Goal: Task Accomplishment & Management: Use online tool/utility

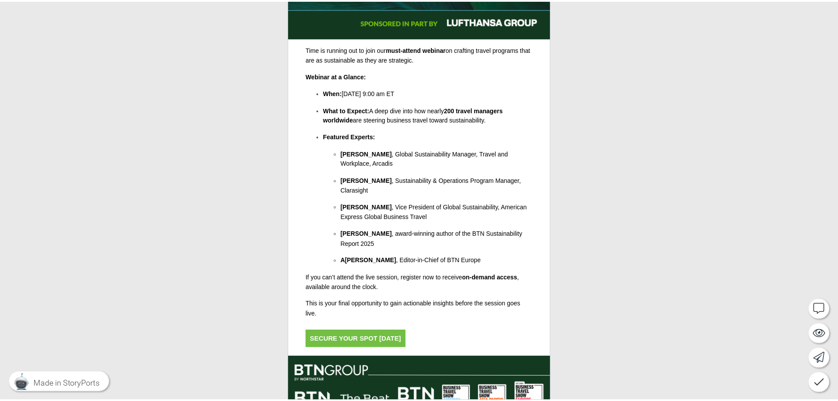
scroll to position [77, 0]
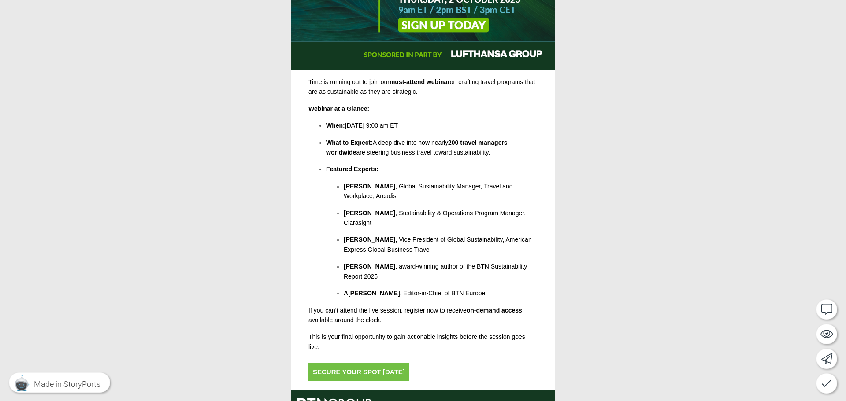
drag, startPoint x: 305, startPoint y: 75, endPoint x: 449, endPoint y: 80, distance: 143.7
click at [449, 80] on div at bounding box center [423, 197] width 846 height 548
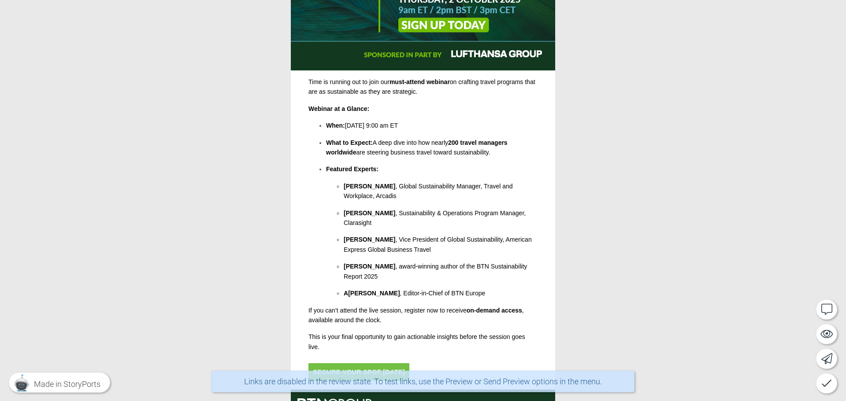
drag, startPoint x: 388, startPoint y: 85, endPoint x: 331, endPoint y: 81, distance: 57.4
click at [331, 81] on div at bounding box center [423, 197] width 846 height 548
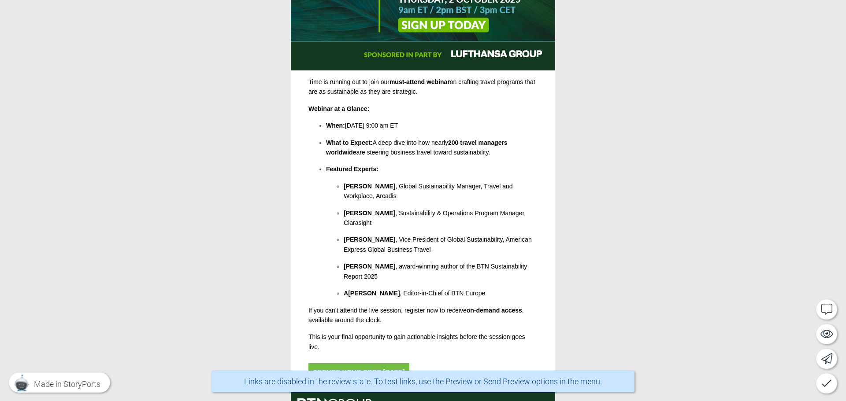
click at [331, 81] on div at bounding box center [423, 197] width 846 height 548
click at [332, 81] on div at bounding box center [423, 197] width 846 height 548
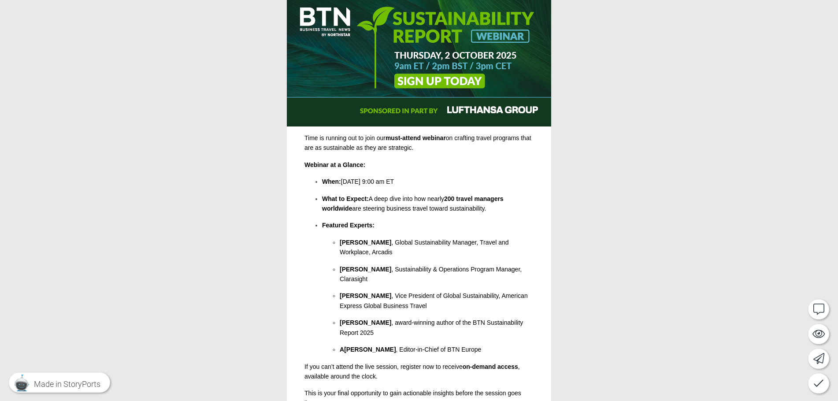
scroll to position [0, 0]
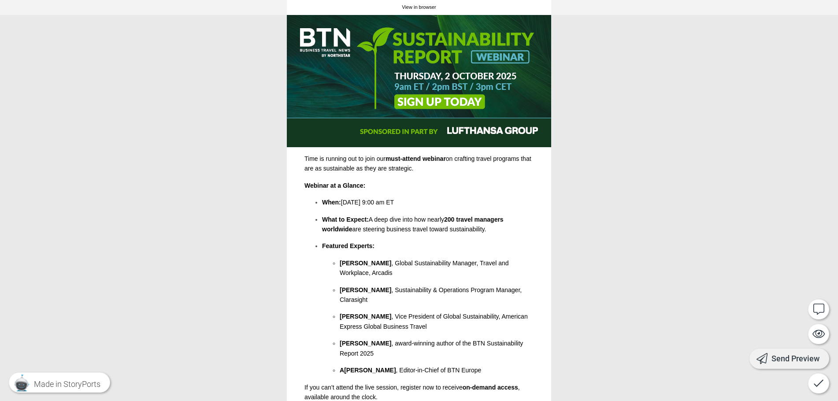
click at [817, 352] on div "Send Preview" at bounding box center [789, 358] width 80 height 20
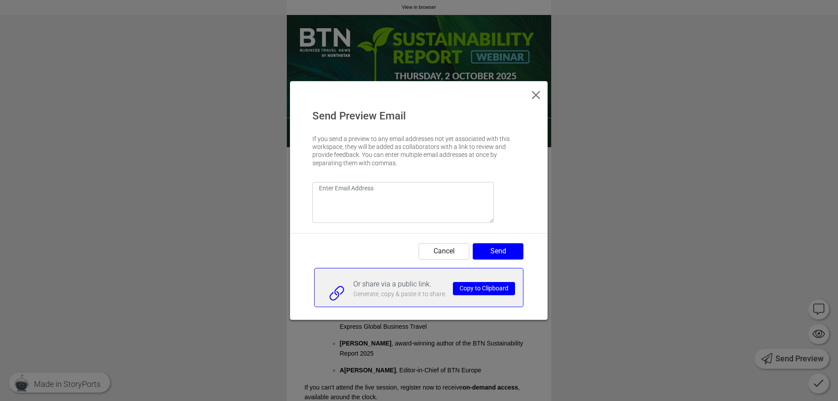
click at [385, 200] on textarea at bounding box center [402, 202] width 181 height 41
type textarea "[EMAIL_ADDRESS][DOMAIN_NAME]"
click at [516, 246] on button "Send" at bounding box center [498, 251] width 51 height 16
